Goal: Navigation & Orientation: Find specific page/section

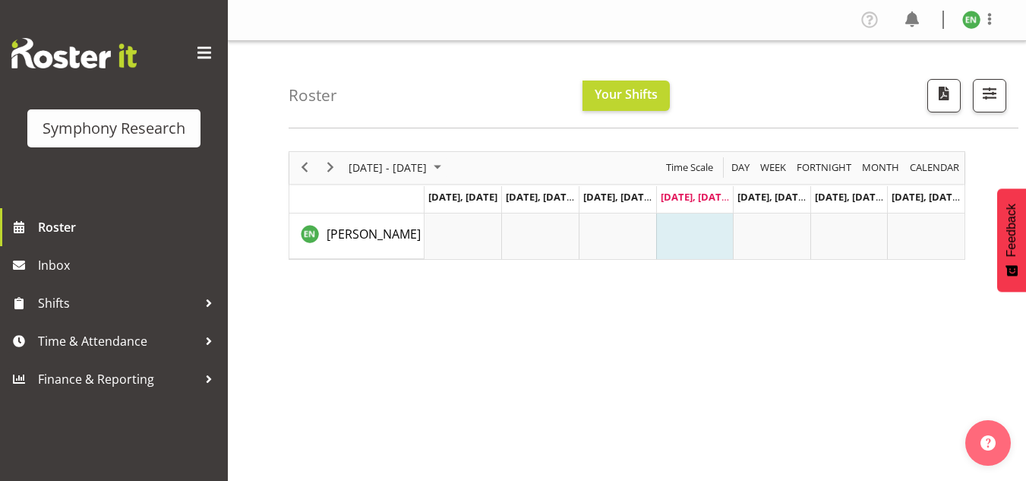
click at [976, 232] on div "[DATE] - [DATE] [DATE] Day Week Fortnight Month calendar Month Agenda Time Scal…" at bounding box center [658, 444] width 738 height 608
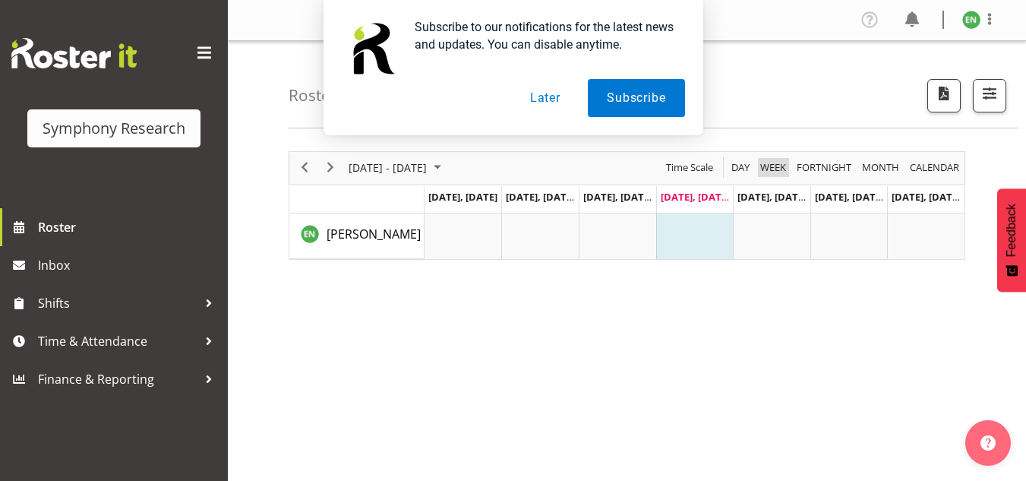
click at [783, 164] on span "Week" at bounding box center [773, 167] width 29 height 19
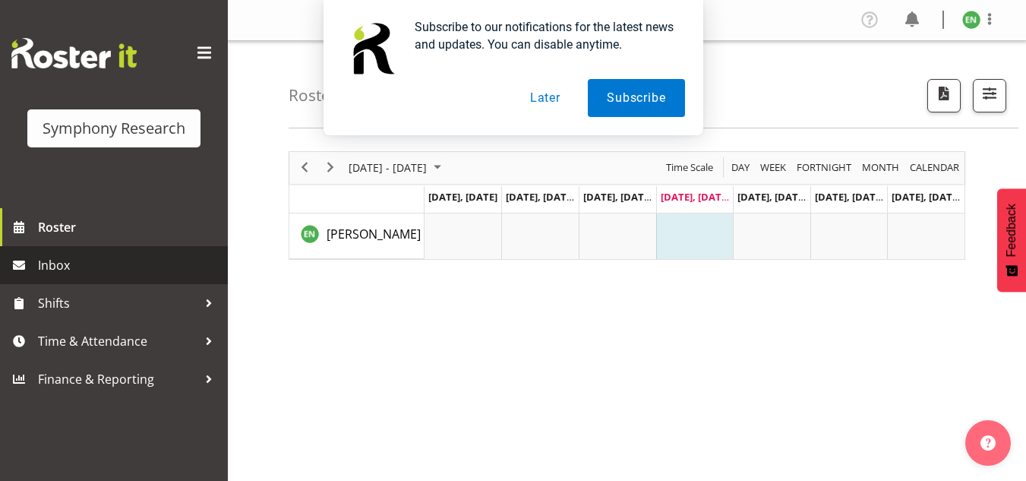
click at [55, 262] on span "Inbox" at bounding box center [129, 265] width 182 height 23
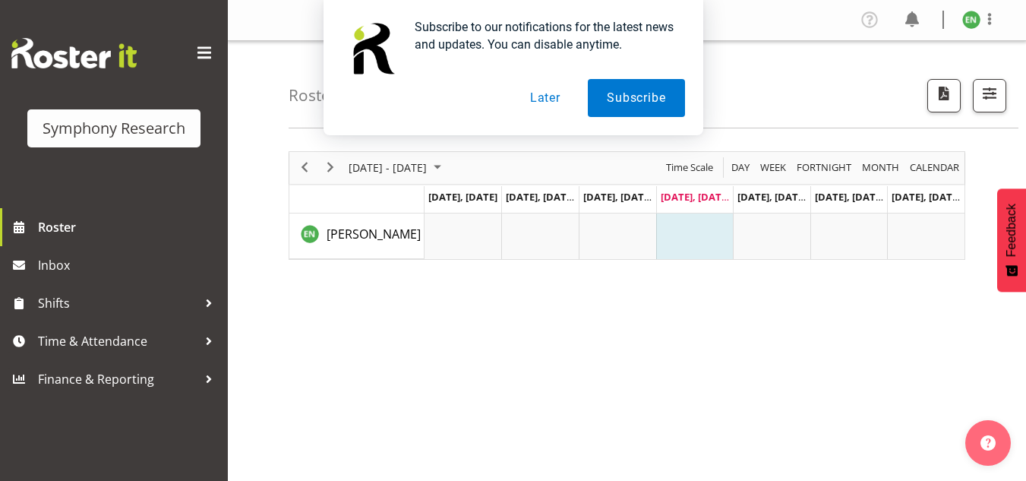
click at [541, 96] on button "Later" at bounding box center [545, 98] width 68 height 38
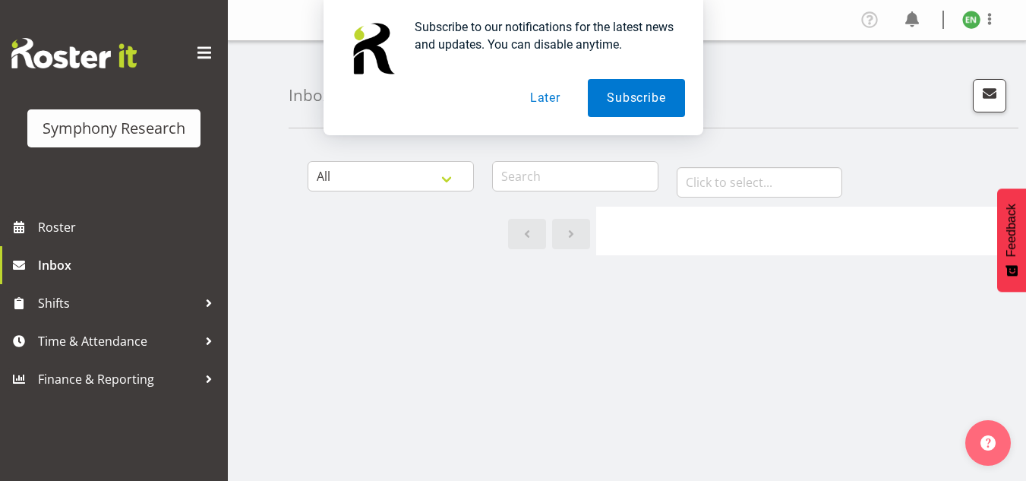
click at [556, 95] on button "Later" at bounding box center [545, 98] width 68 height 38
